Goal: Navigation & Orientation: Find specific page/section

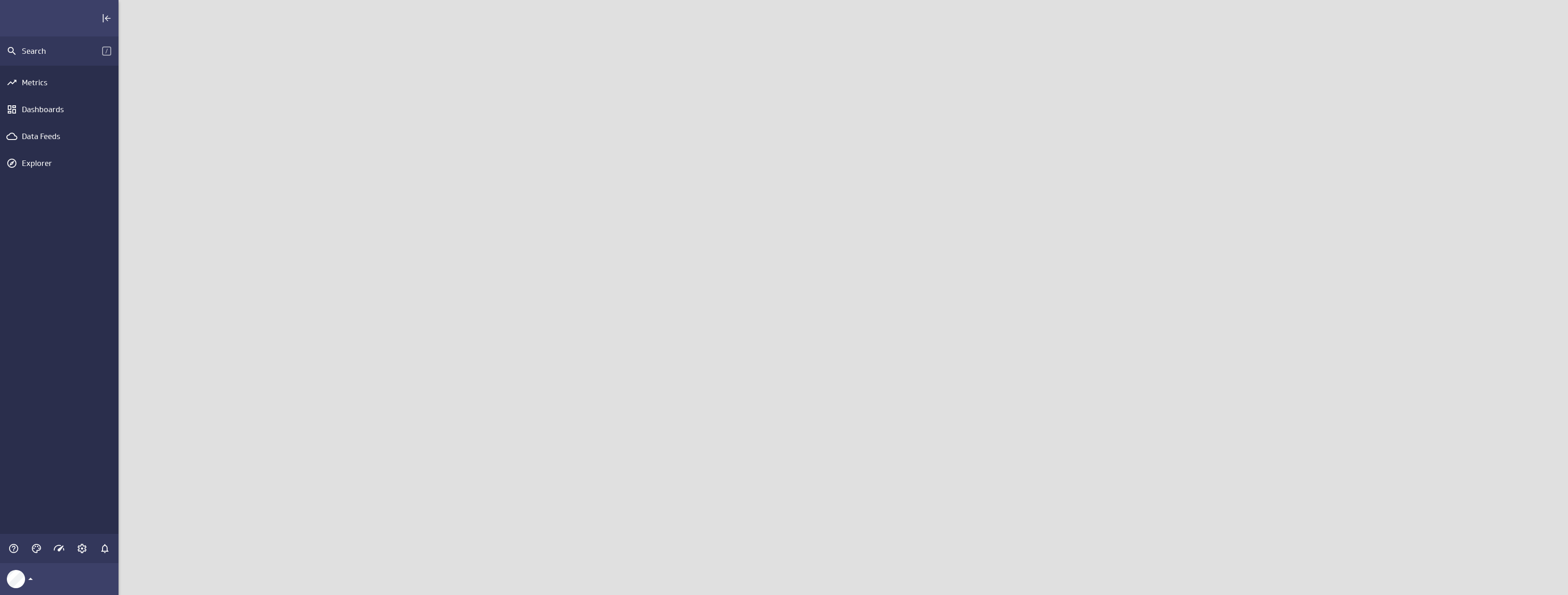
scroll to position [609, 1464]
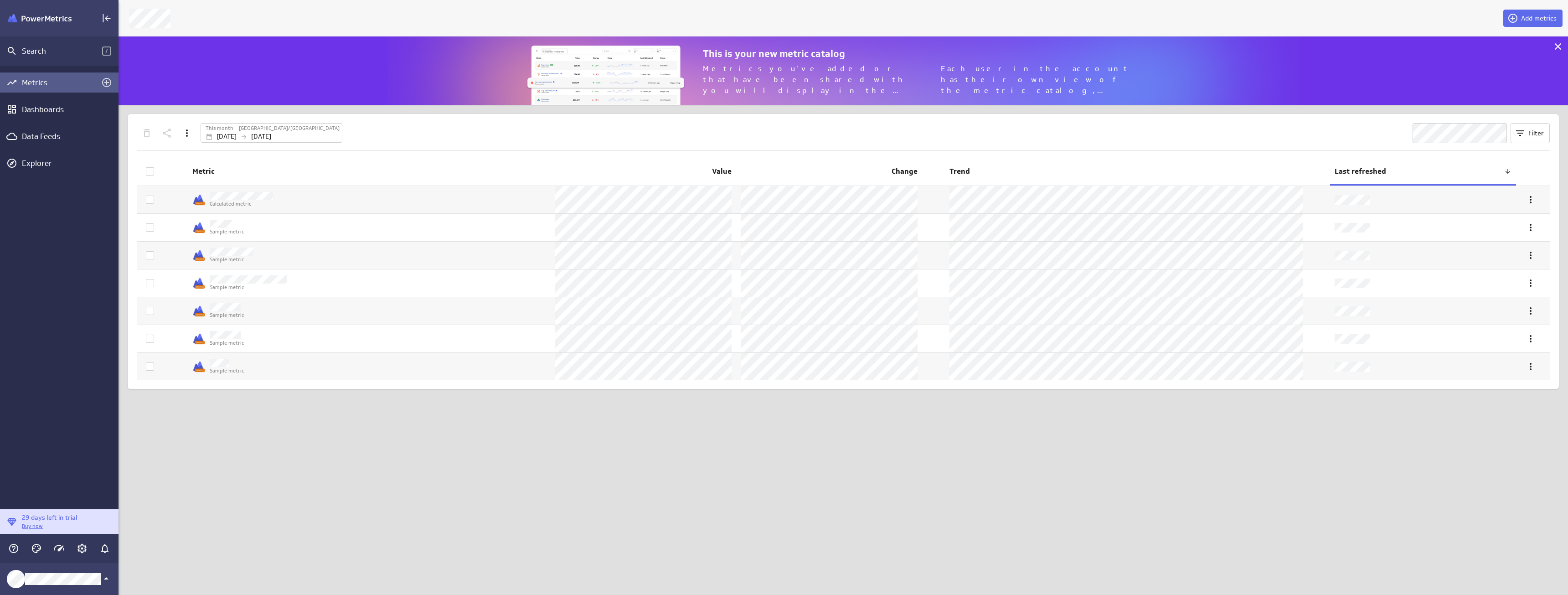
scroll to position [83, 1464]
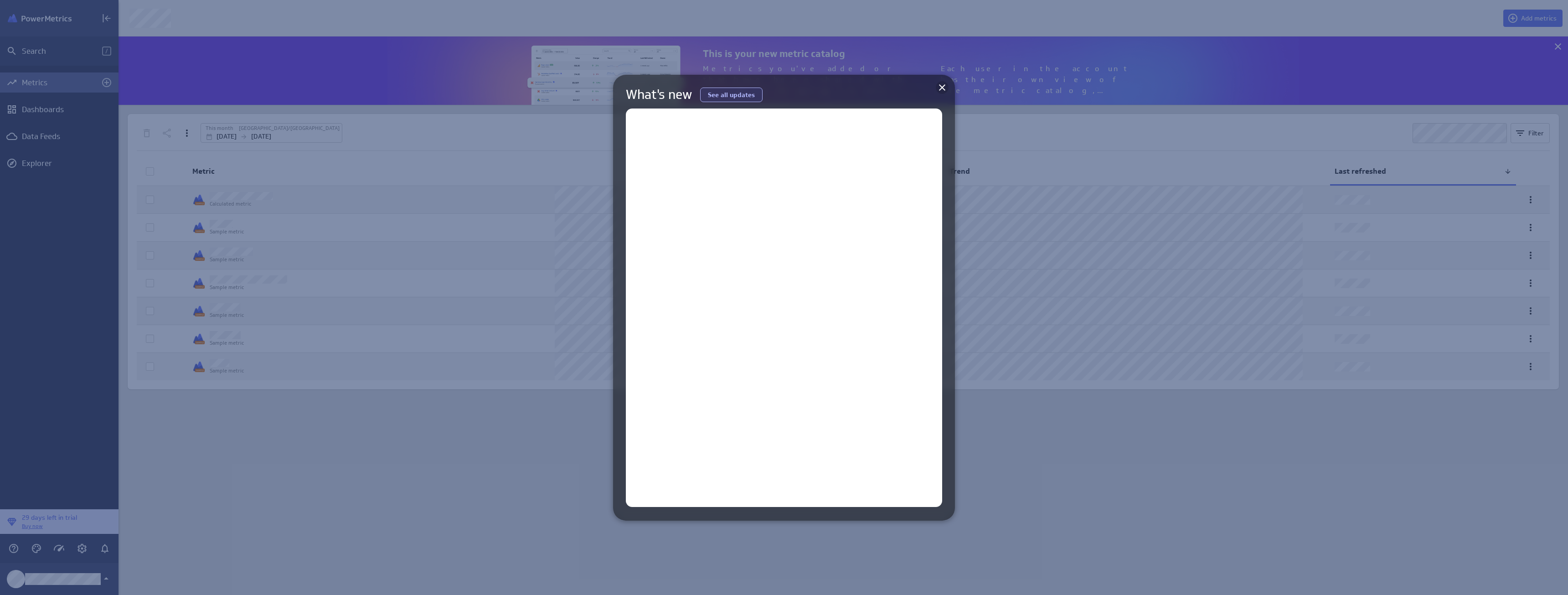
click at [940, 90] on icon at bounding box center [942, 88] width 6 height 6
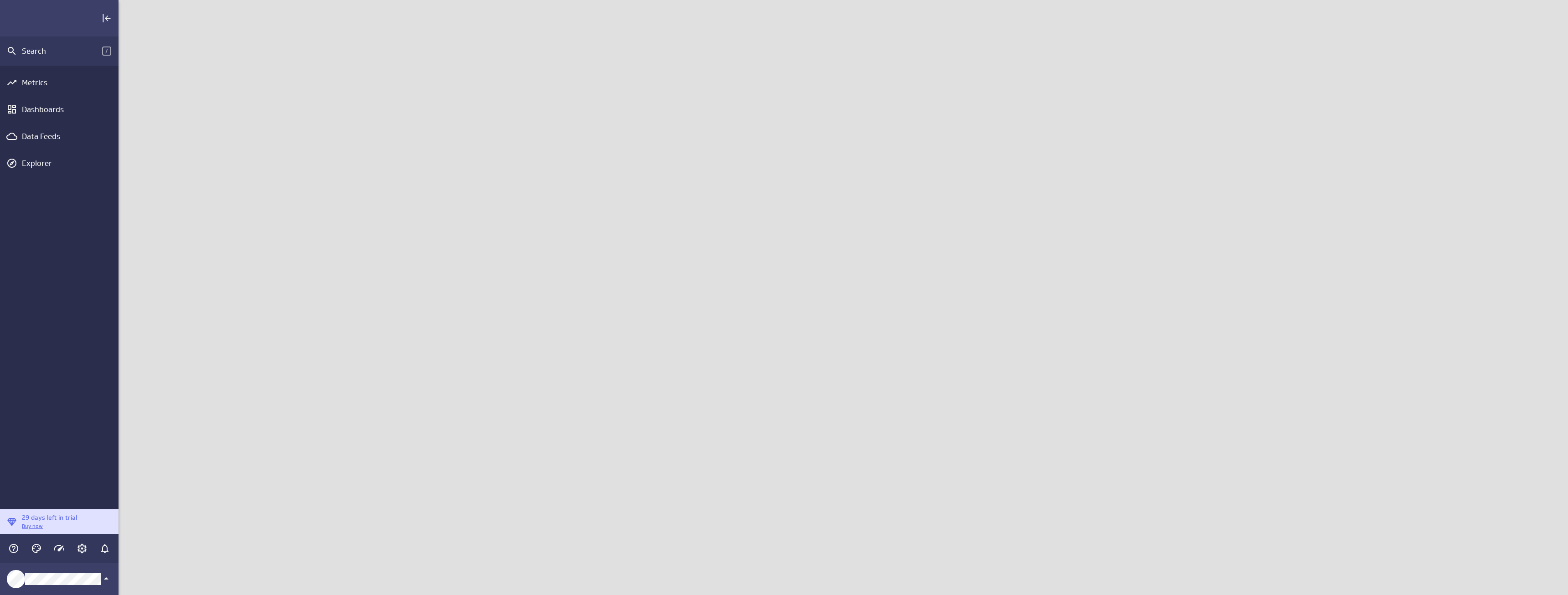
scroll to position [609, 1464]
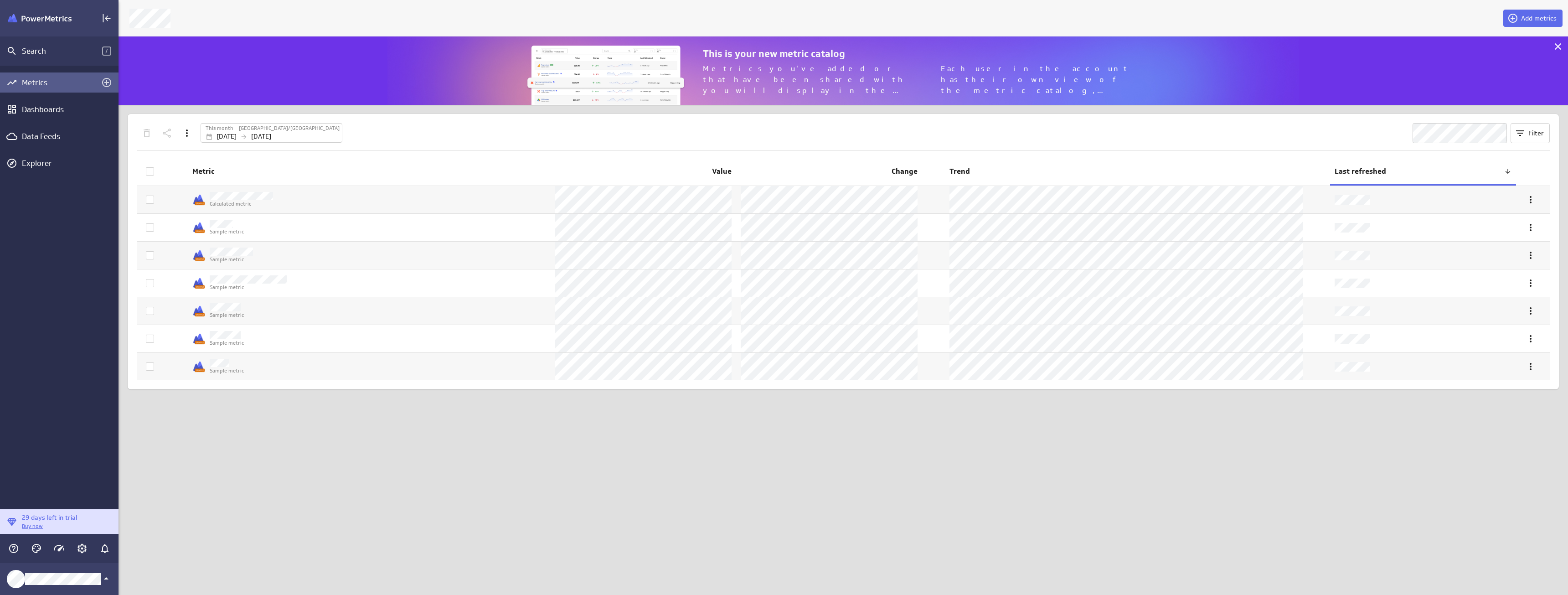
scroll to position [83, 1464]
click at [41, 111] on div "Dashboards" at bounding box center [59, 109] width 75 height 10
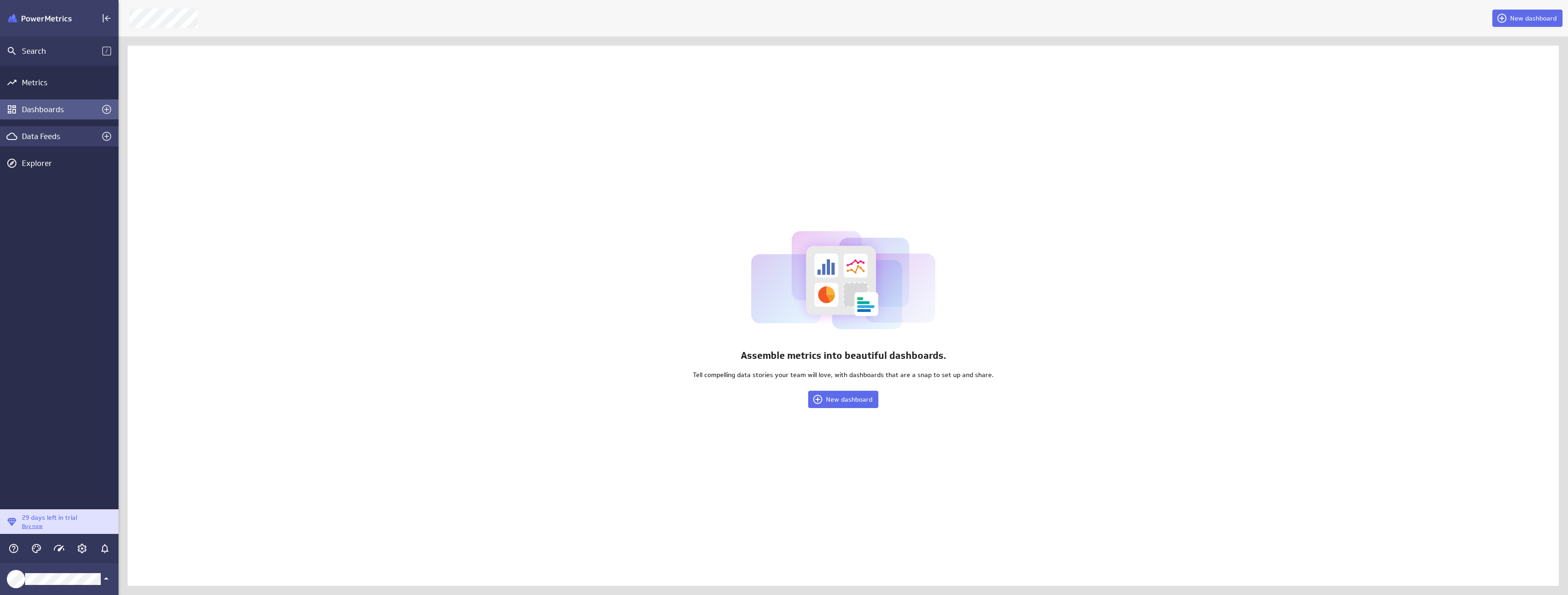
click at [39, 136] on div "Data Feeds" at bounding box center [59, 136] width 75 height 10
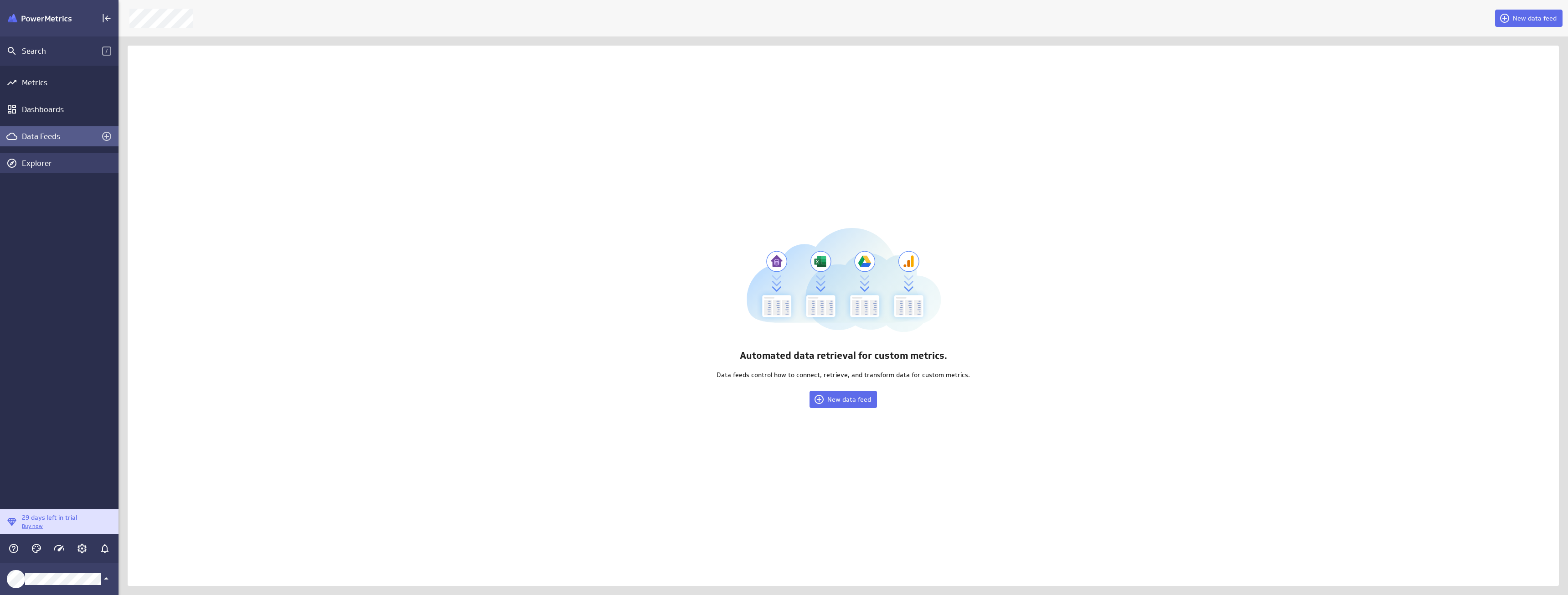
click at [30, 168] on div "Explorer" at bounding box center [69, 163] width 94 height 10
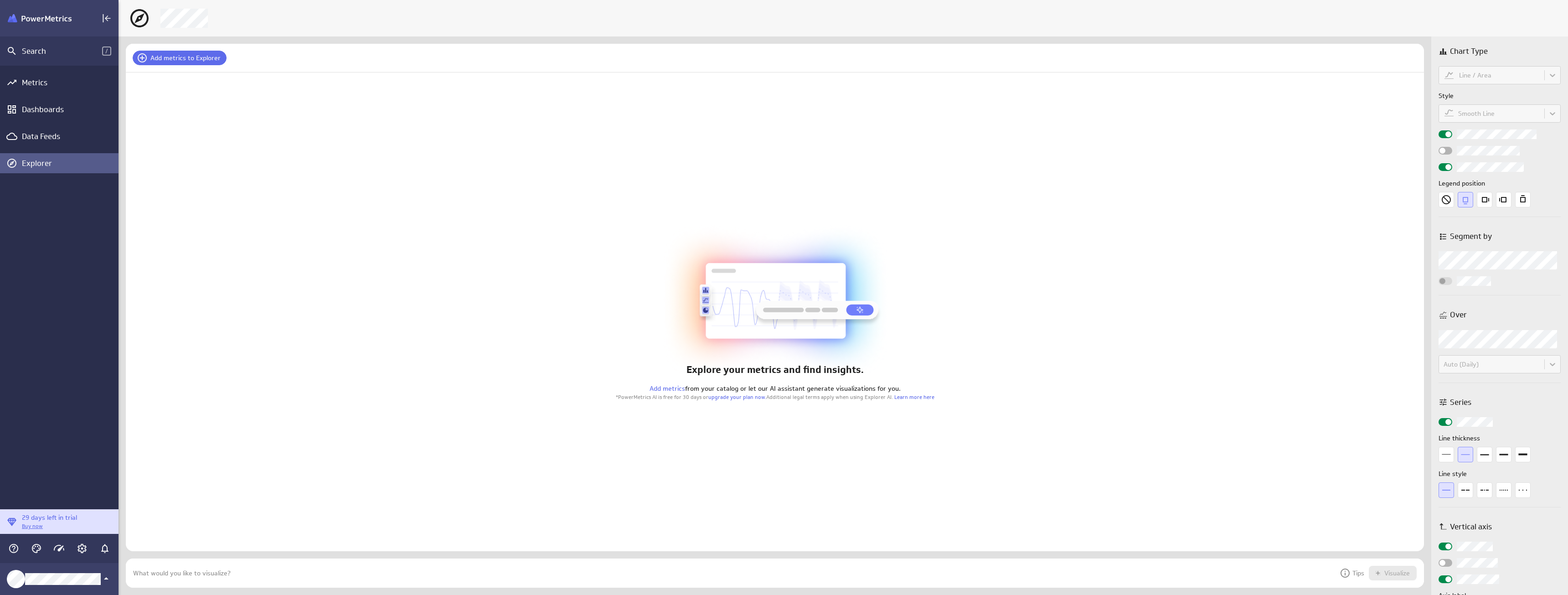
scroll to position [43, 1312]
click at [33, 84] on div "Metrics" at bounding box center [59, 82] width 75 height 10
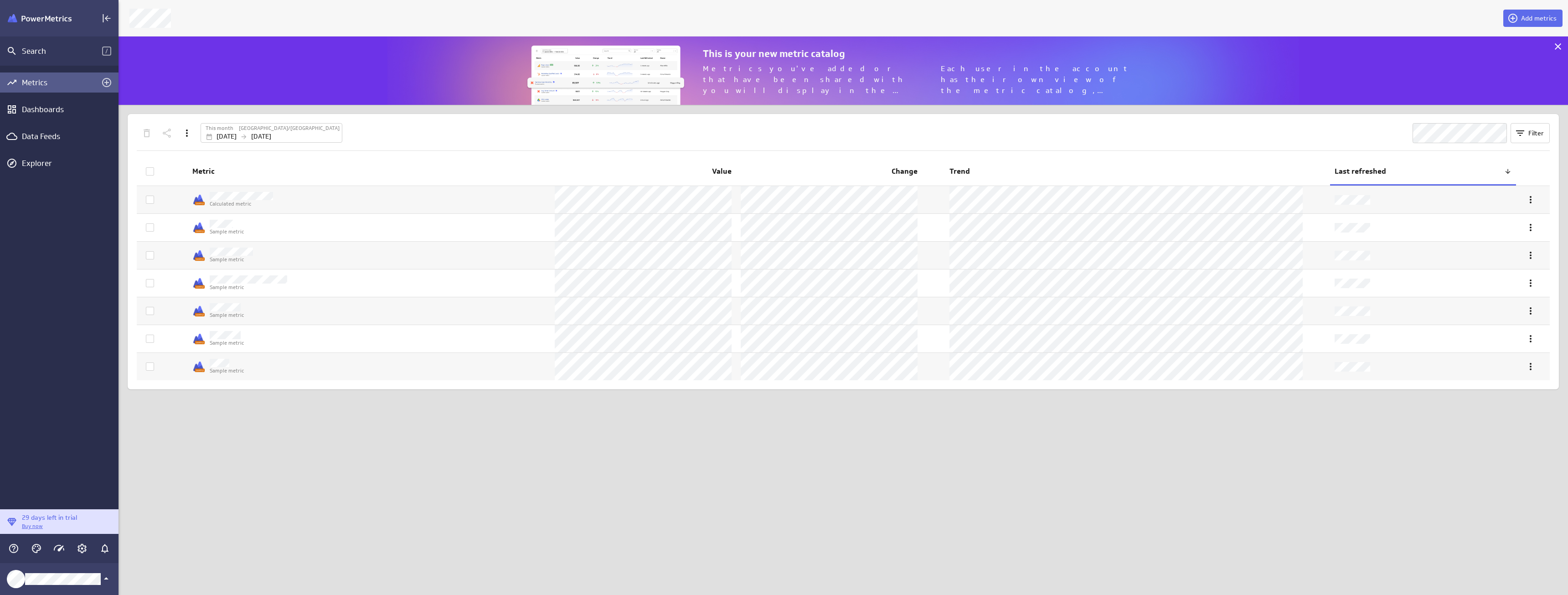
scroll to position [83, 1464]
click at [36, 50] on div "Search" at bounding box center [62, 51] width 80 height 10
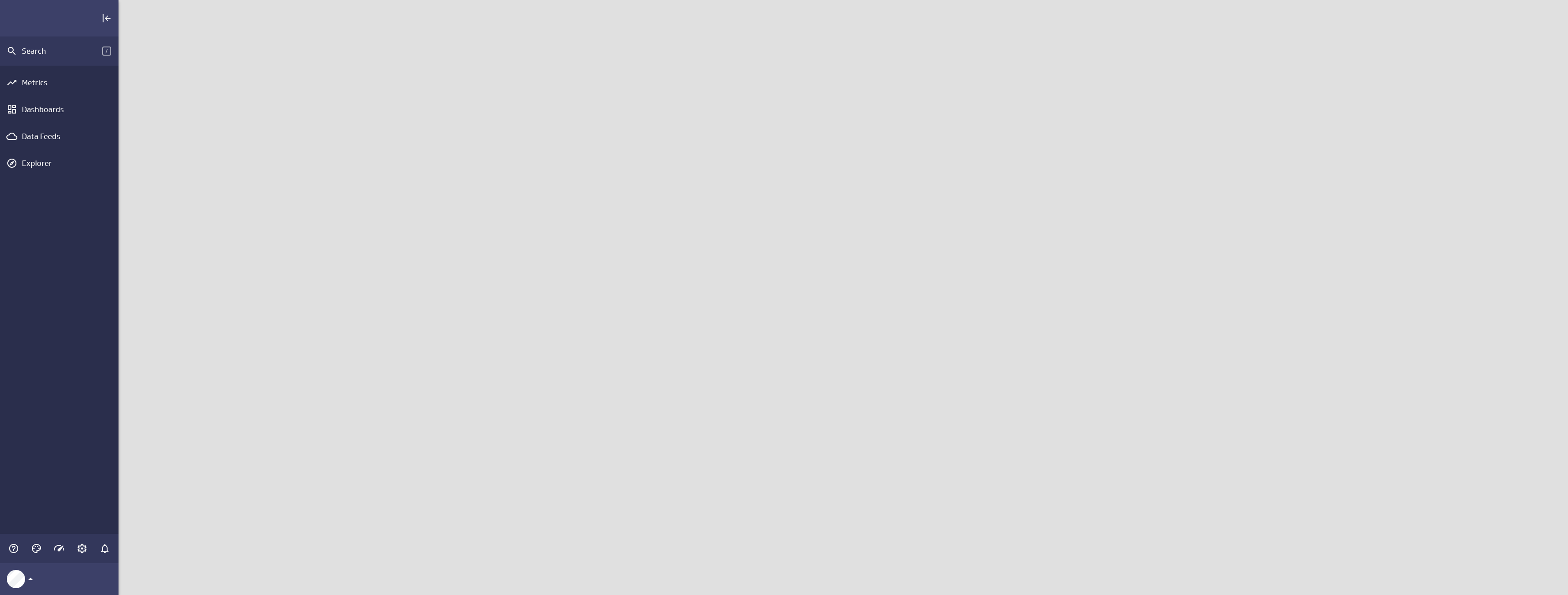
scroll to position [609, 1464]
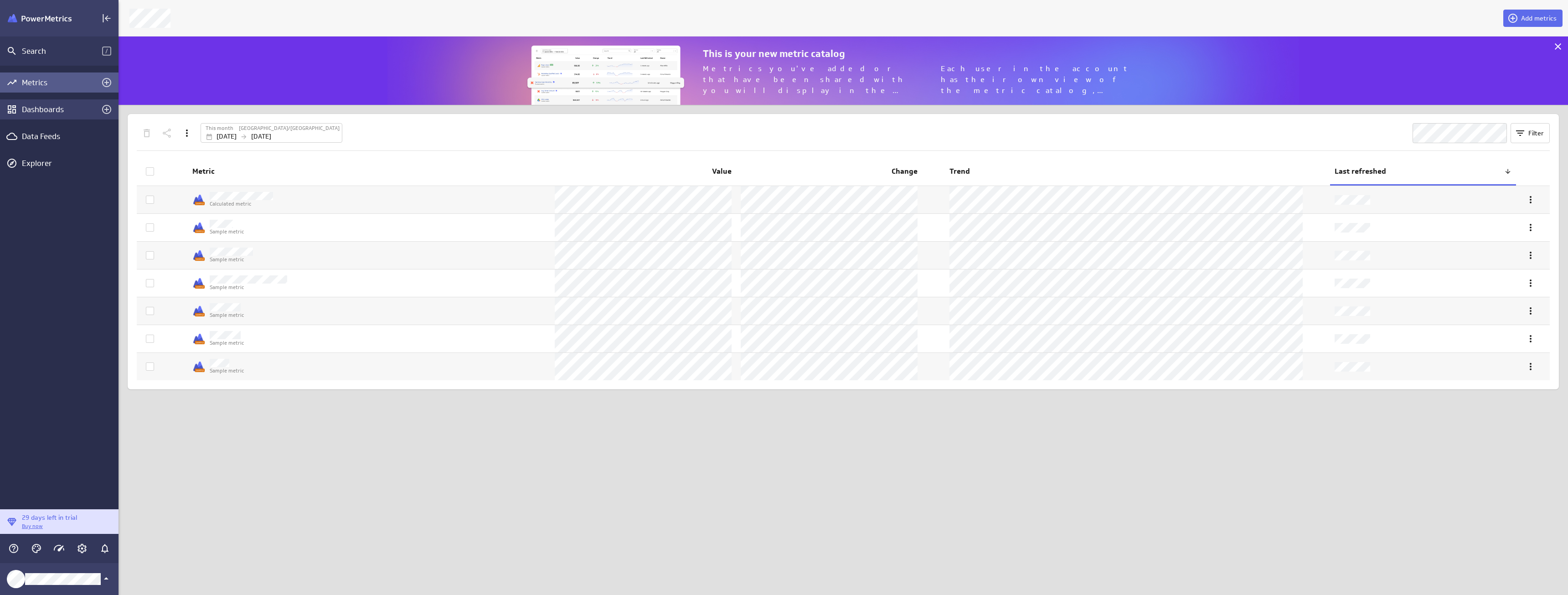
scroll to position [83, 1464]
click at [35, 110] on div "Dashboards" at bounding box center [59, 109] width 75 height 10
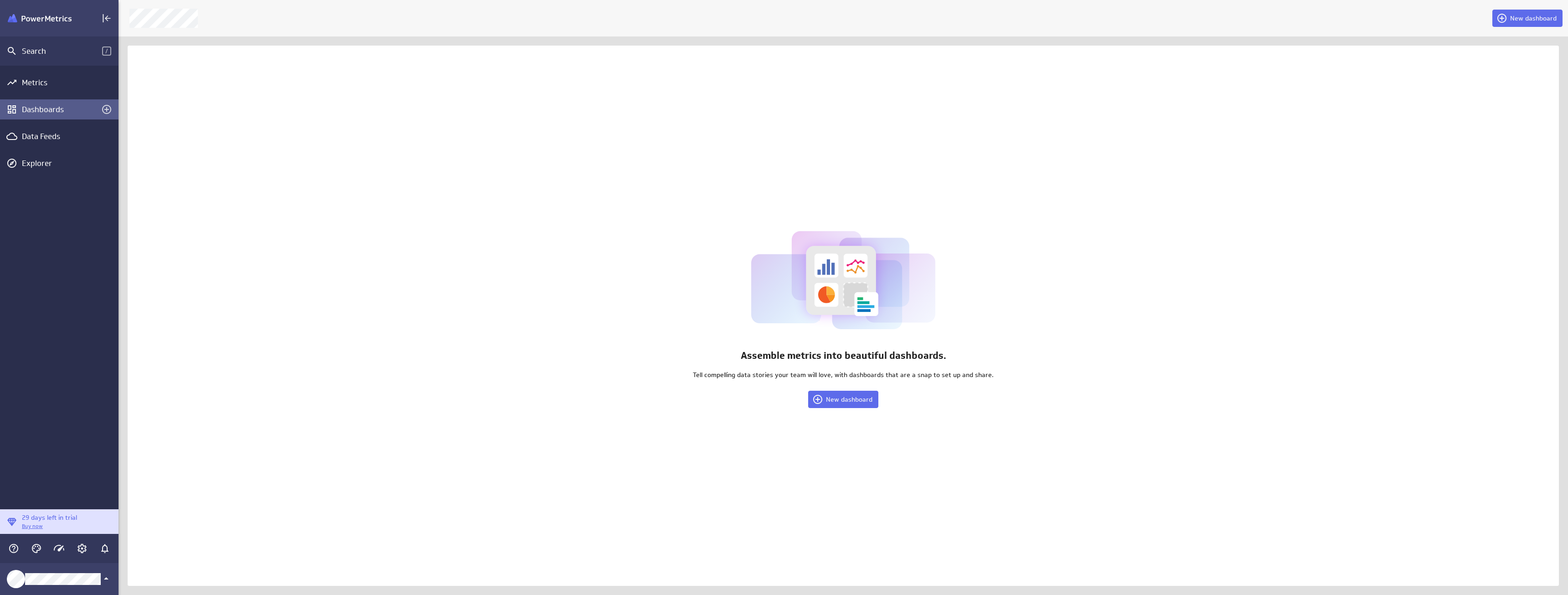
click at [649, 495] on div "Assemble metrics into beautiful dashboards. Tell compelling data stories your t…" at bounding box center [843, 315] width 1431 height 540
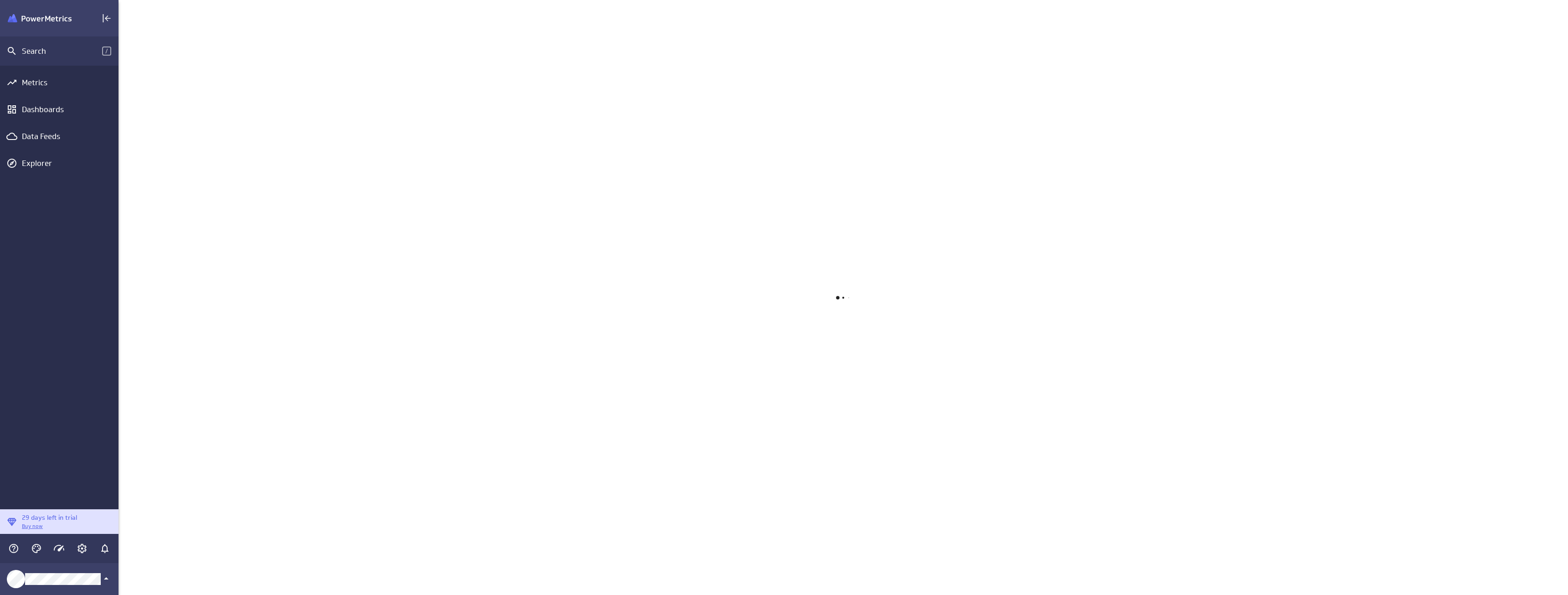
scroll to position [609, 1464]
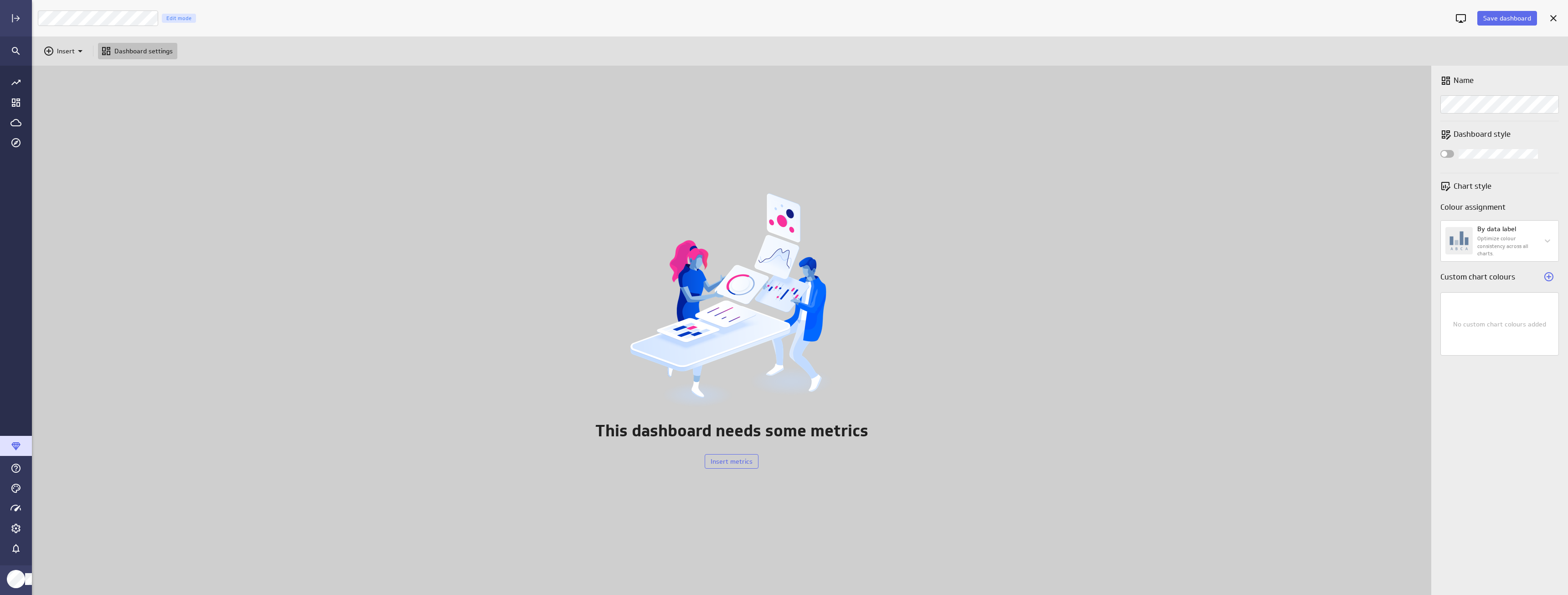
scroll to position [544, 1550]
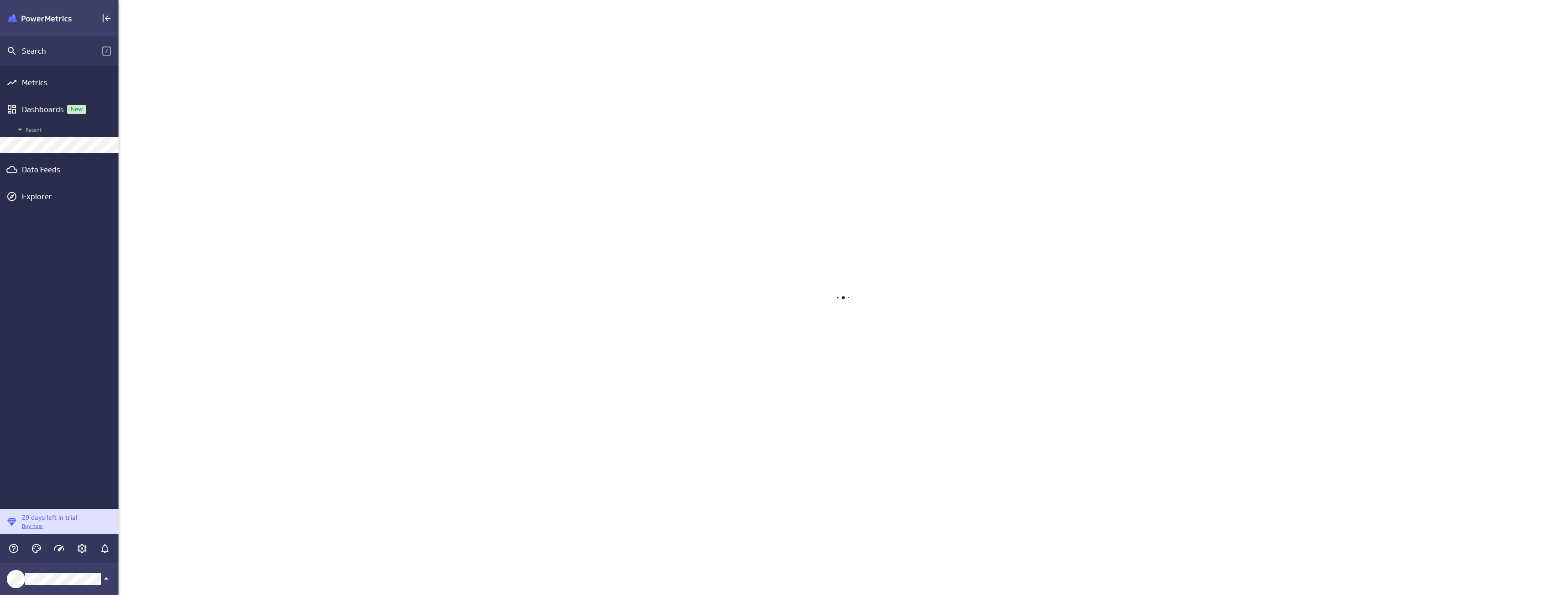
scroll to position [609, 1464]
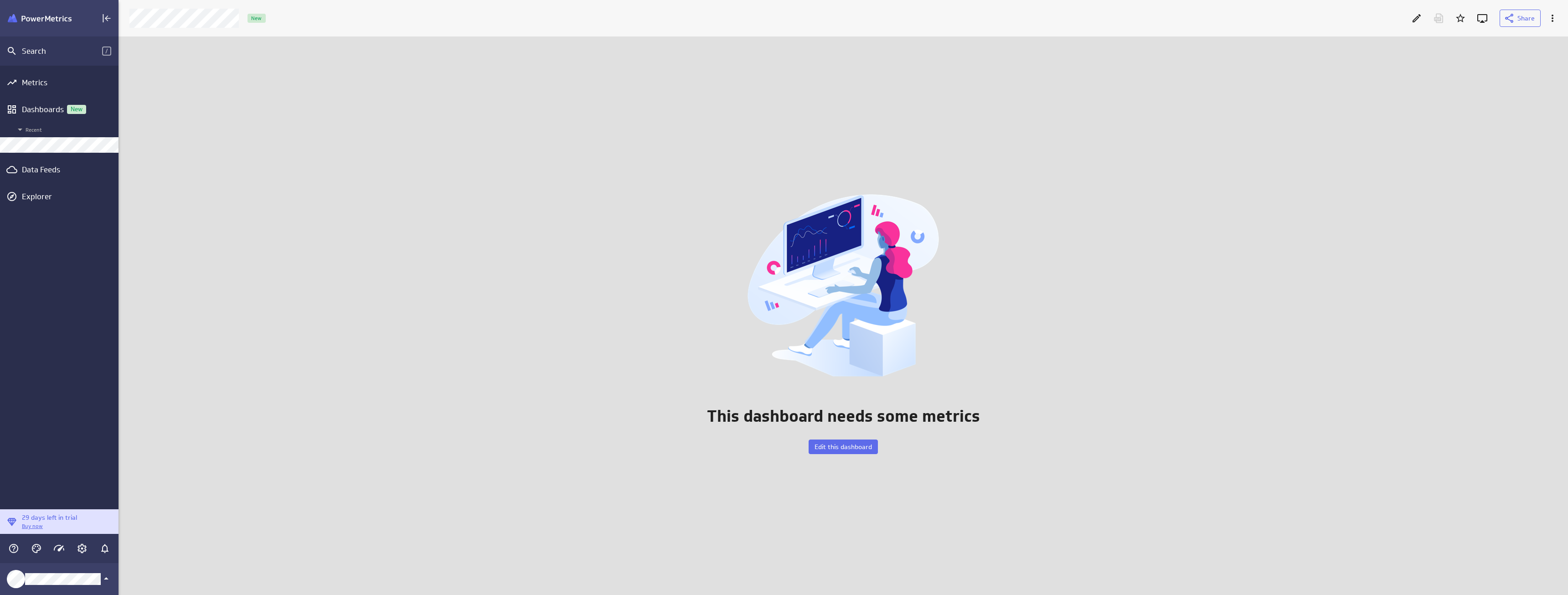
scroll to position [573, 1464]
